Goal: Task Accomplishment & Management: Use online tool/utility

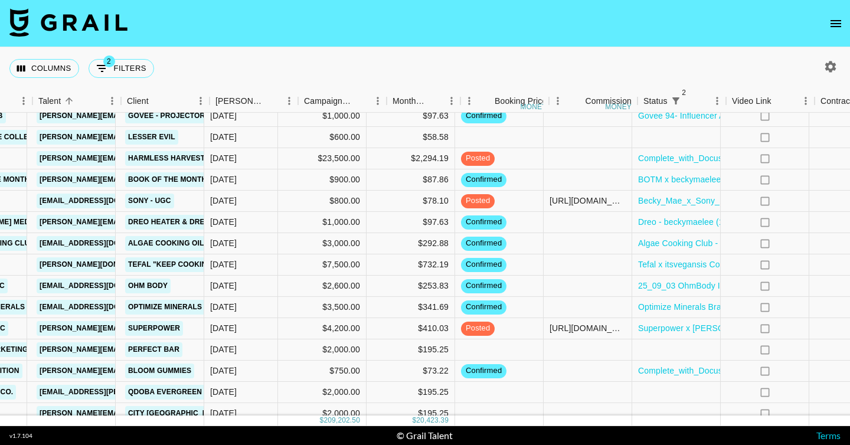
scroll to position [1286, 342]
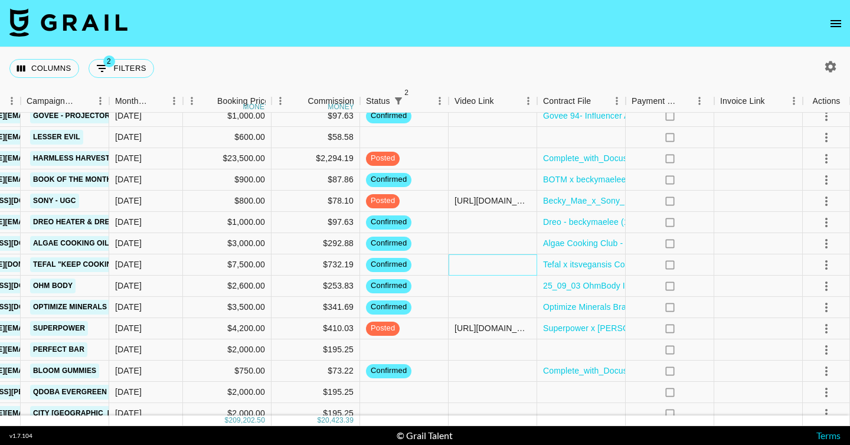
click at [509, 260] on div at bounding box center [492, 264] width 89 height 21
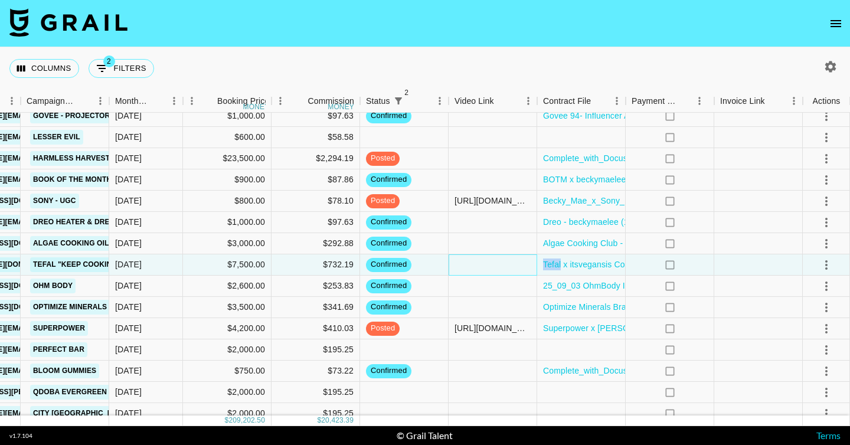
click at [509, 260] on div at bounding box center [492, 264] width 89 height 21
type input "[URL][DOMAIN_NAME]"
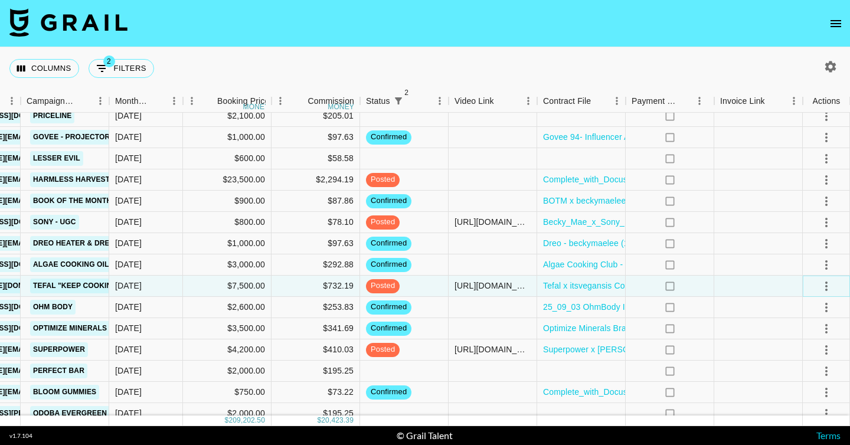
click at [821, 289] on icon "select merge strategy" at bounding box center [826, 286] width 14 height 14
click at [796, 391] on div "Approve" at bounding box center [800, 396] width 36 height 14
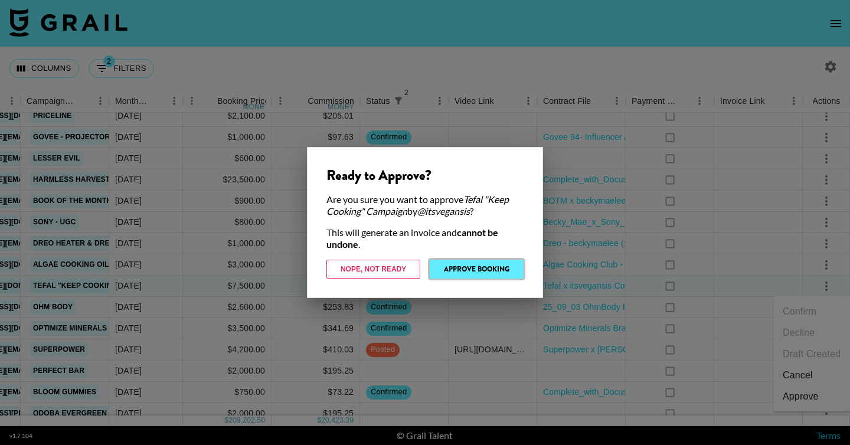
click at [487, 269] on button "Approve Booking" at bounding box center [477, 269] width 94 height 19
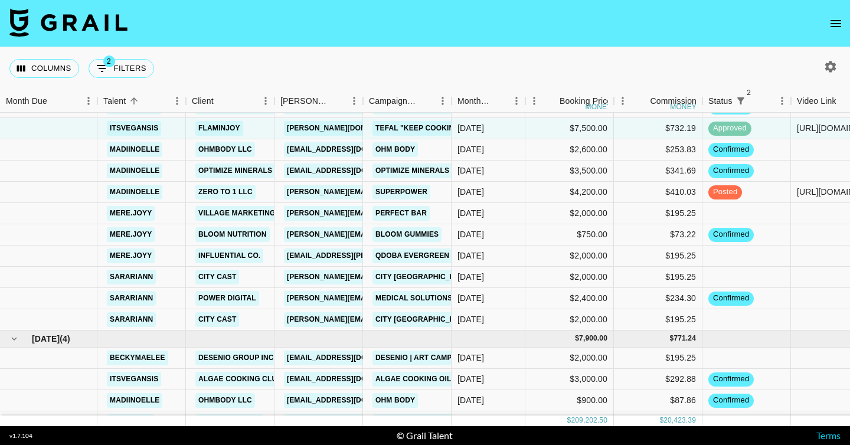
scroll to position [1423, 0]
click at [477, 317] on div "[DATE]" at bounding box center [470, 319] width 27 height 12
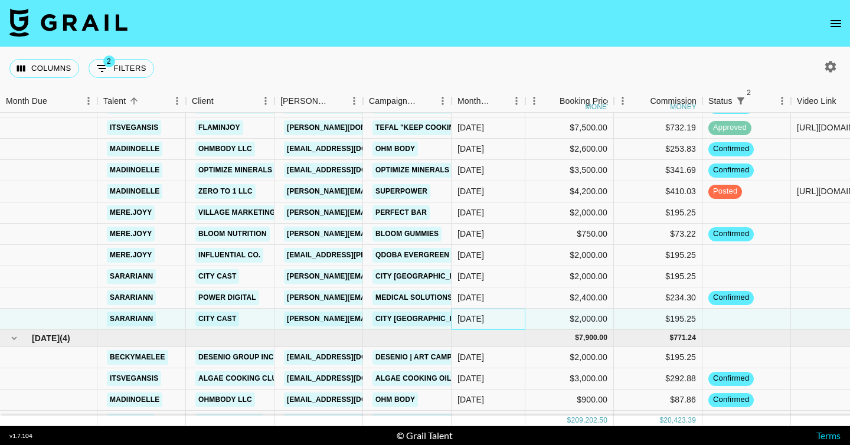
click at [477, 317] on div "[DATE]" at bounding box center [470, 319] width 27 height 12
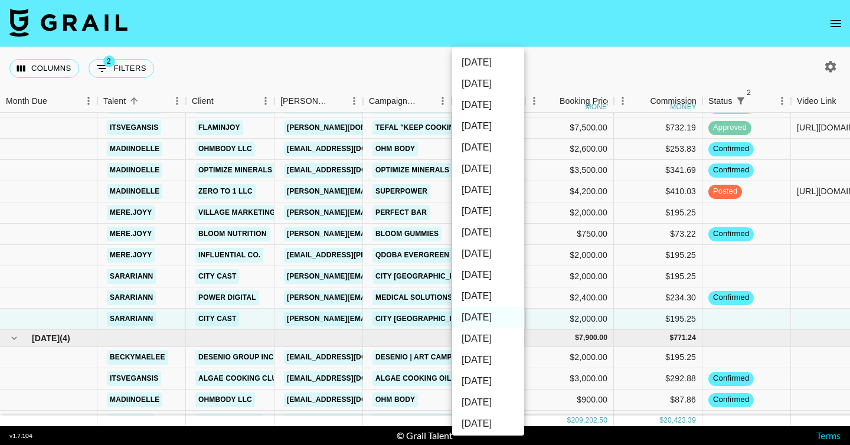
click at [482, 305] on li "[DATE]" at bounding box center [488, 296] width 72 height 21
type input "[DATE]"
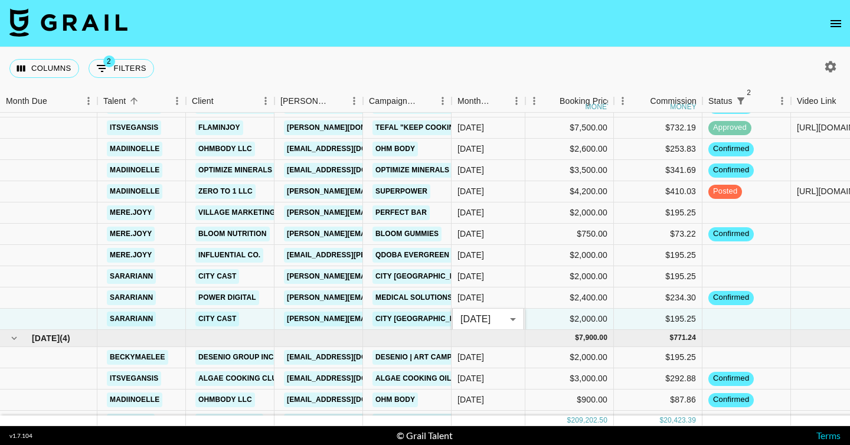
click at [478, 57] on div "Columns 2 Filters + Booking" at bounding box center [425, 68] width 850 height 42
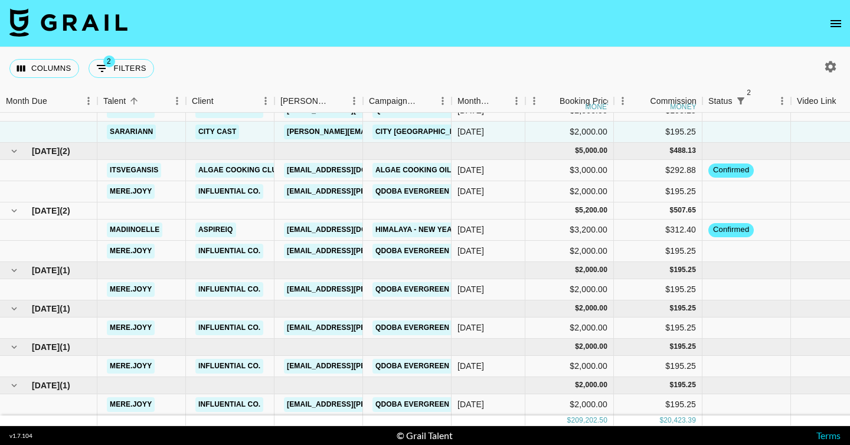
scroll to position [1712, 0]
